Goal: Book appointment/travel/reservation

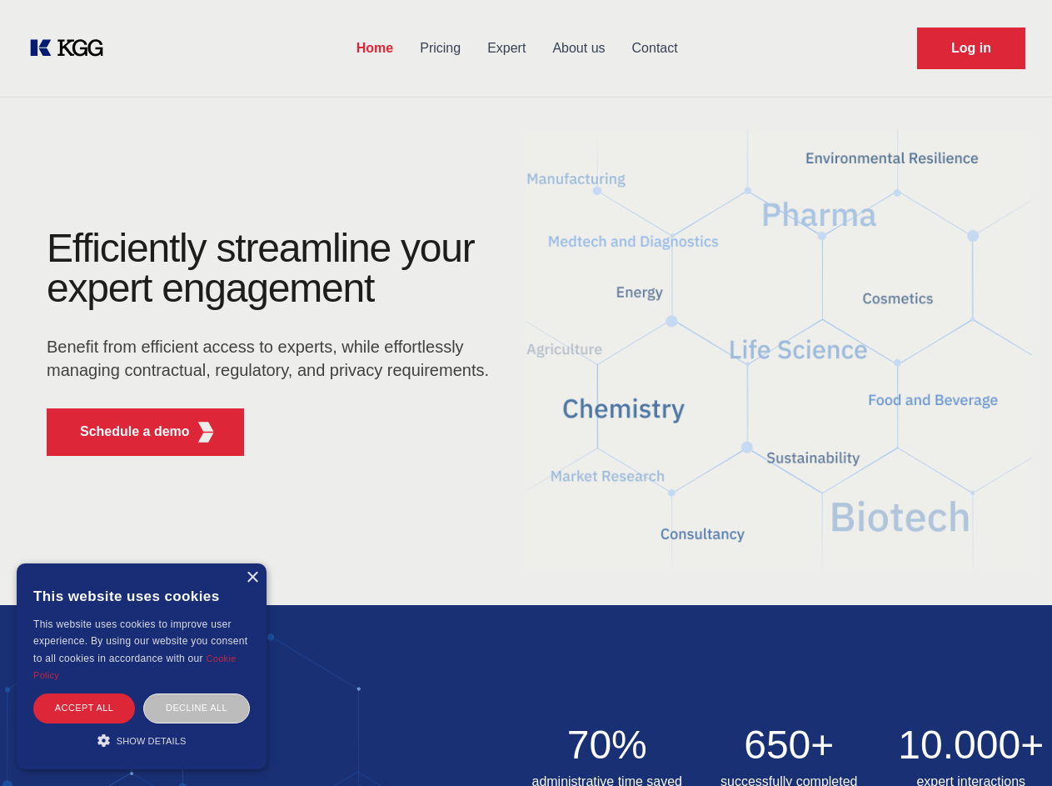
click at [526, 392] on div "Efficiently streamline your expert engagement Benefit from efficient access to …" at bounding box center [273, 348] width 507 height 241
click at [125, 432] on p "Schedule a demo" at bounding box center [135, 432] width 110 height 20
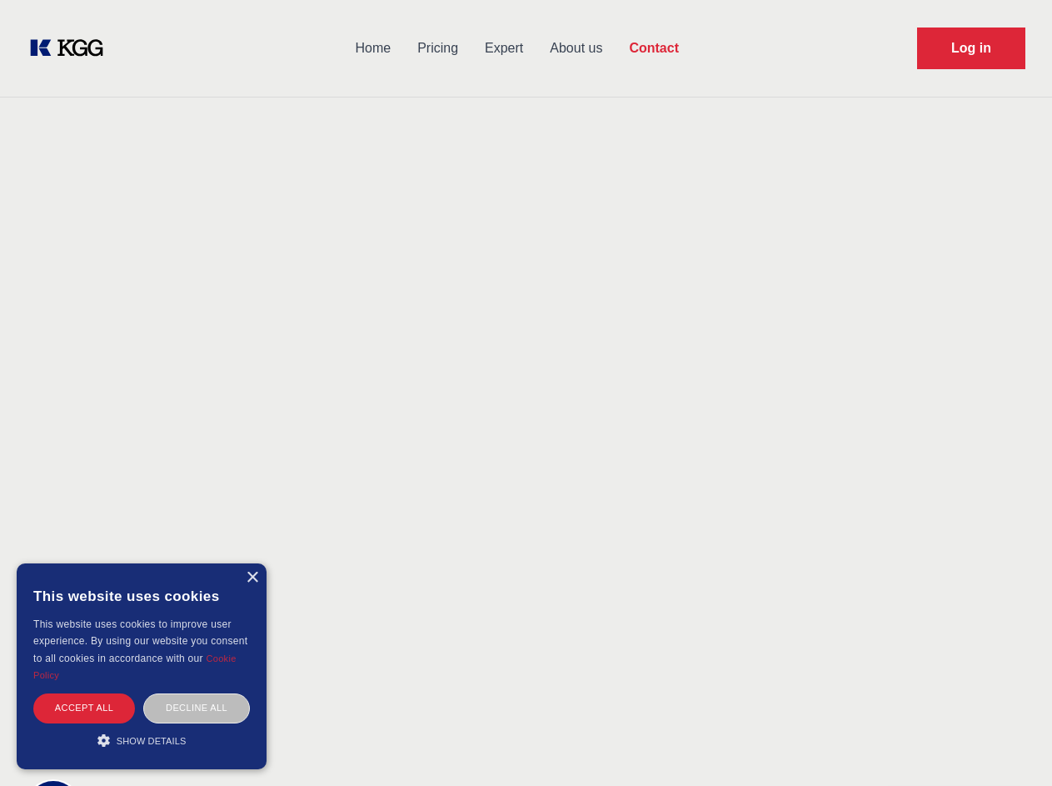
click at [252, 577] on div "× This website uses cookies This website uses cookies to improve user experienc…" at bounding box center [142, 666] width 250 height 206
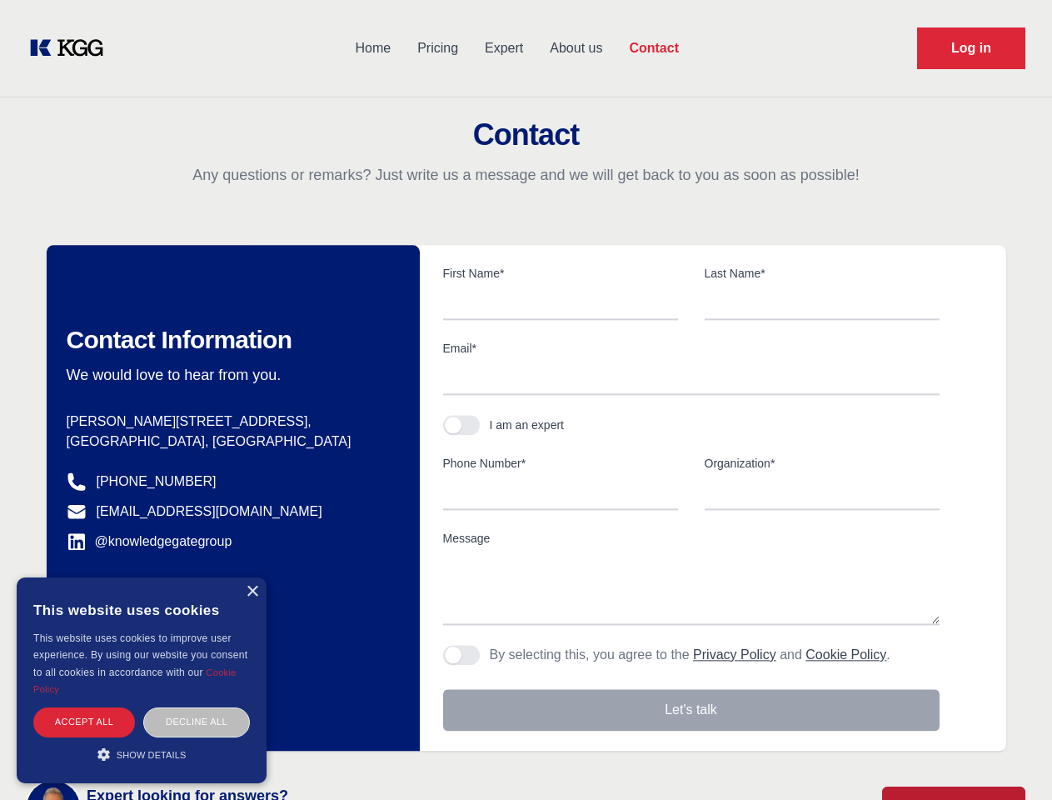
click at [84, 707] on div "Accept all" at bounding box center [84, 721] width 102 height 29
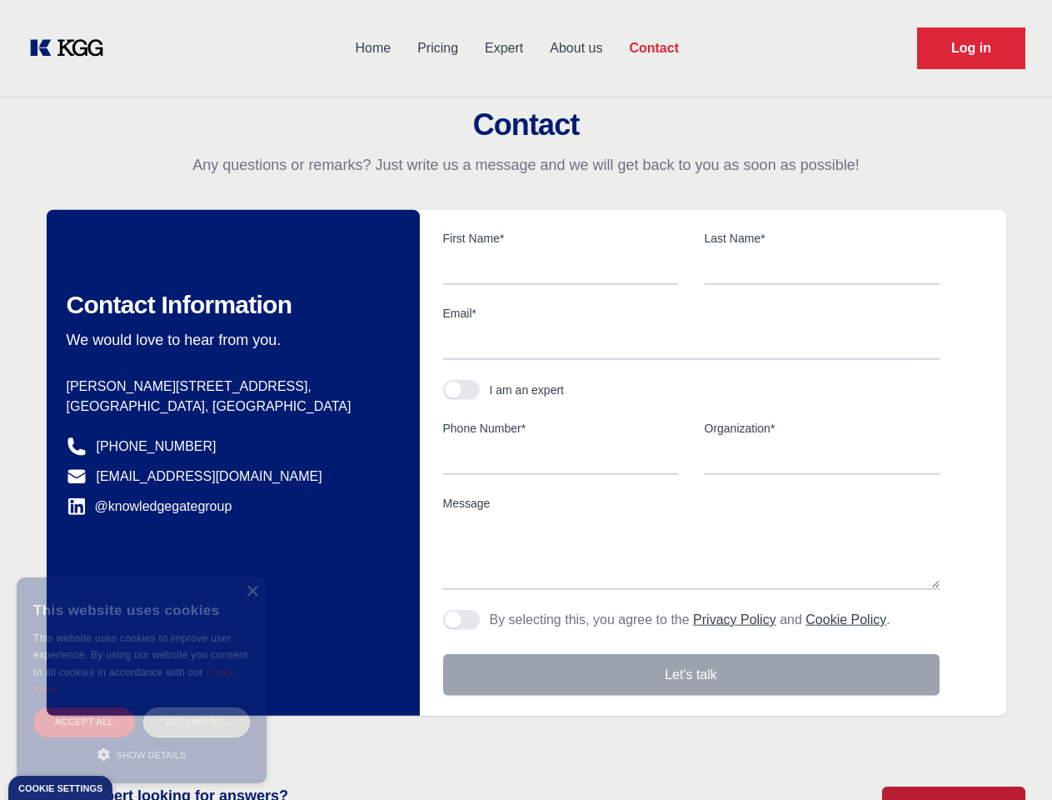
click at [197, 707] on div "Decline all" at bounding box center [196, 721] width 107 height 29
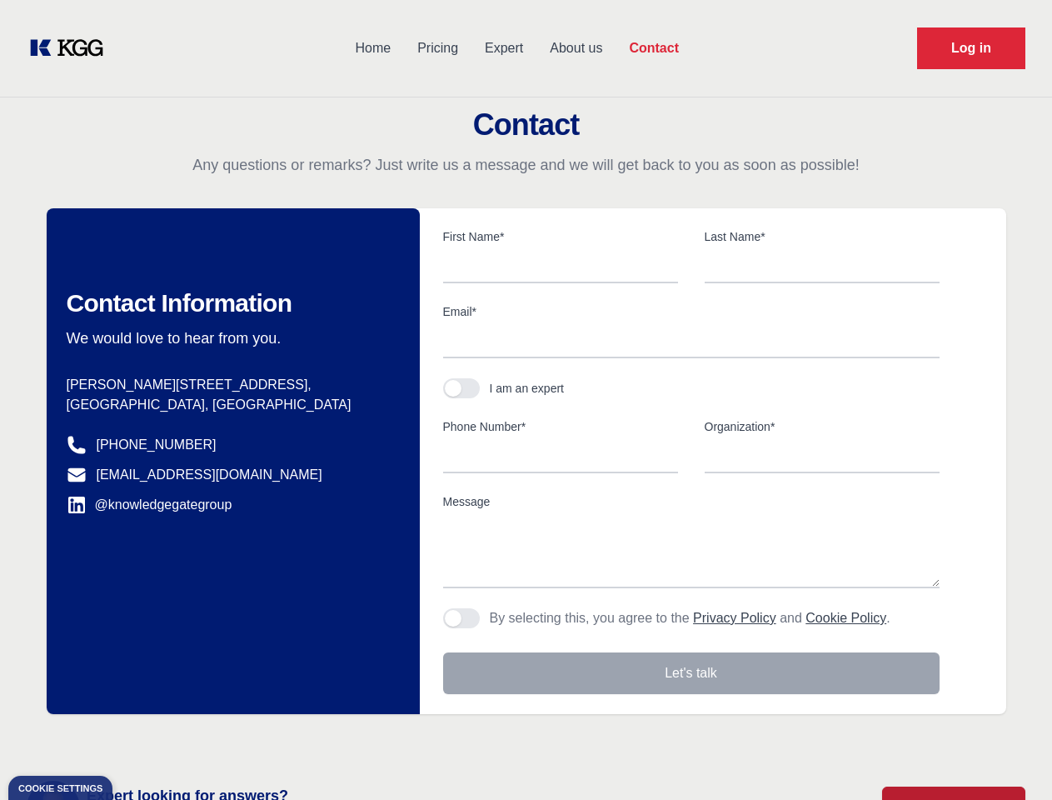
click at [142, 740] on main "Contact Any questions or remarks? Just write us a message and we will get back …" at bounding box center [526, 433] width 1052 height 867
